Goal: Browse casually: Explore the website without a specific task or goal

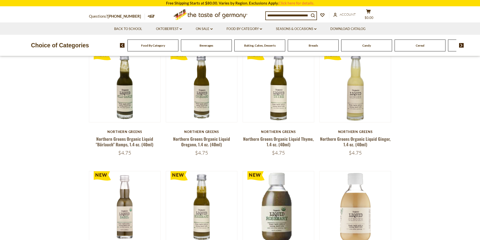
scroll to position [25, 0]
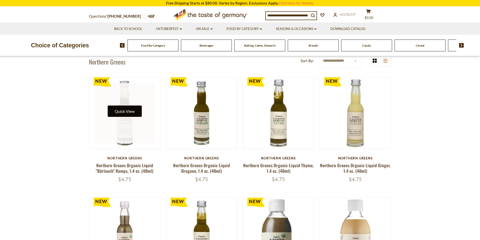
click at [120, 108] on button "Quick View" at bounding box center [125, 111] width 34 height 11
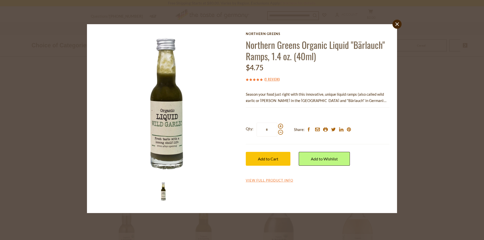
click at [395, 23] on icon "close" at bounding box center [397, 24] width 4 height 4
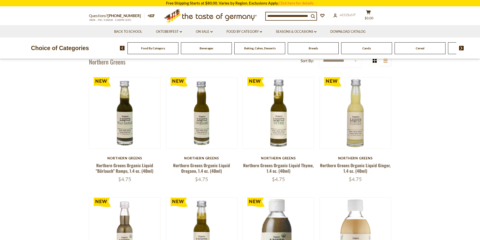
scroll to position [0, 0]
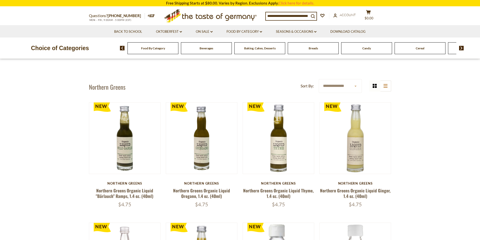
click at [208, 47] on span "Beverages" at bounding box center [207, 48] width 14 height 4
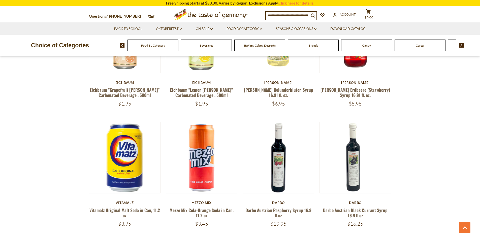
scroll to position [252, 0]
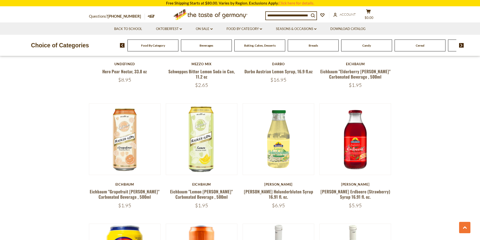
click at [462, 44] on img at bounding box center [461, 45] width 5 height 5
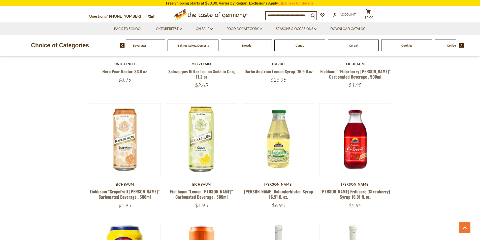
click at [462, 44] on img at bounding box center [461, 45] width 5 height 5
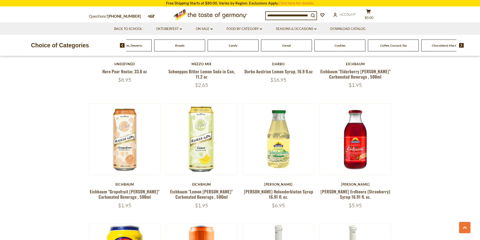
click at [462, 44] on img at bounding box center [461, 45] width 5 height 5
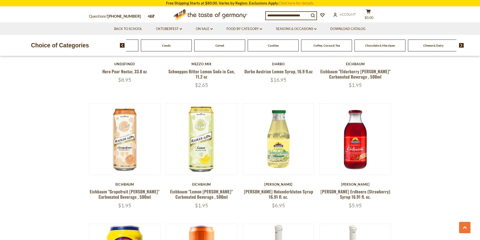
click at [166, 44] on span "Candy" at bounding box center [166, 46] width 9 height 4
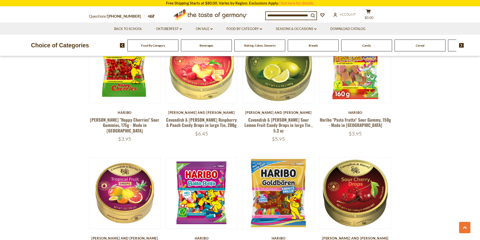
scroll to position [454, 0]
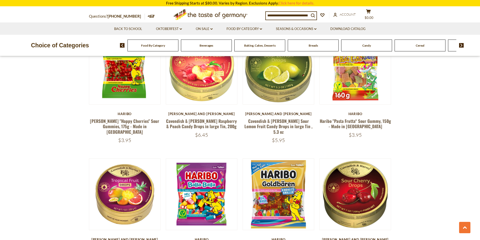
click at [460, 45] on img at bounding box center [461, 45] width 5 height 5
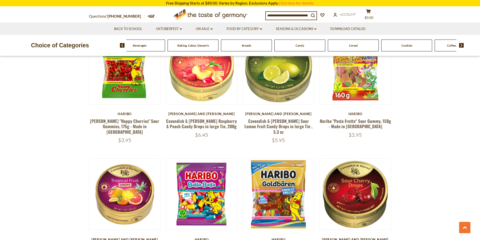
click at [460, 45] on img at bounding box center [461, 45] width 5 height 5
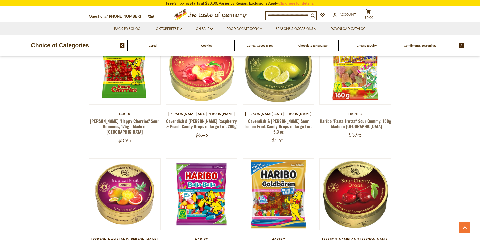
click at [460, 45] on img at bounding box center [461, 45] width 5 height 5
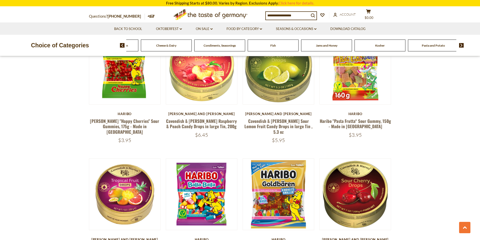
click at [460, 45] on img at bounding box center [461, 45] width 5 height 5
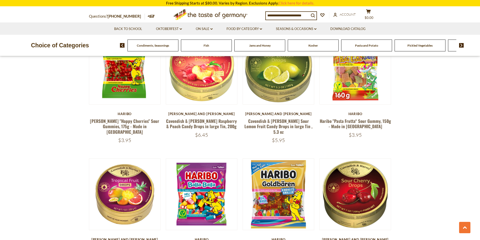
click at [460, 45] on img at bounding box center [461, 45] width 5 height 5
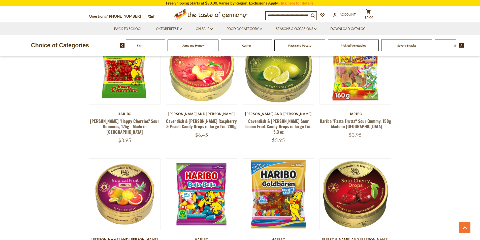
click at [460, 45] on img at bounding box center [461, 45] width 5 height 5
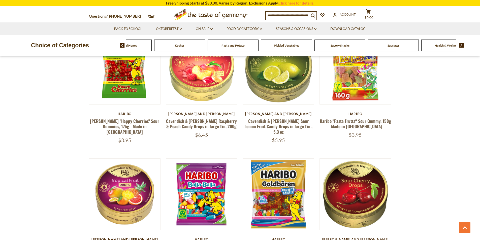
click at [460, 45] on img at bounding box center [461, 45] width 5 height 5
